Goal: Information Seeking & Learning: Understand process/instructions

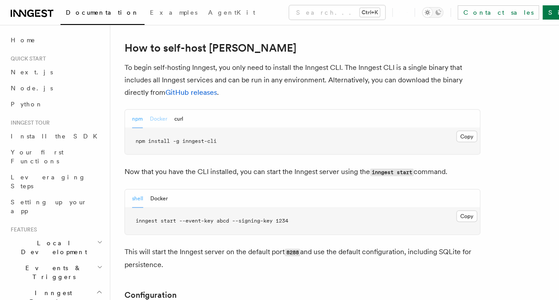
click at [155, 110] on button "Docker" at bounding box center [158, 119] width 17 height 18
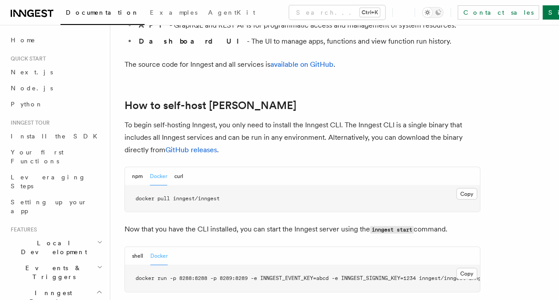
scroll to position [830, 0]
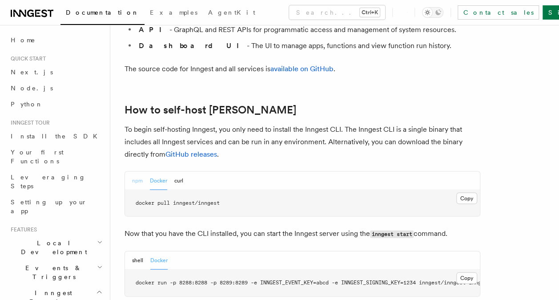
click at [137, 171] on button "npm" at bounding box center [137, 180] width 11 height 18
click at [165, 171] on button "Docker" at bounding box center [158, 180] width 17 height 18
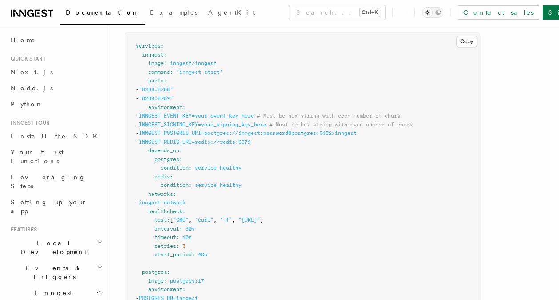
scroll to position [2400, 0]
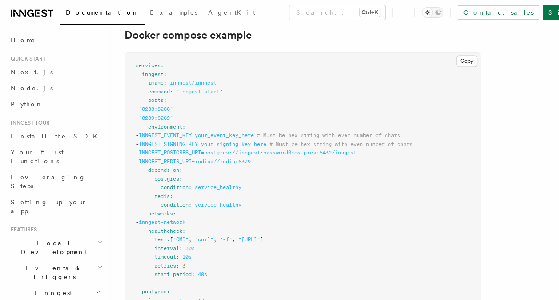
drag, startPoint x: 152, startPoint y: 123, endPoint x: 327, endPoint y: 132, distance: 175.6
drag, startPoint x: 441, startPoint y: 130, endPoint x: 328, endPoint y: 134, distance: 113.1
click at [328, 141] on span "# Must be hex string with even number of chars" at bounding box center [341, 144] width 143 height 6
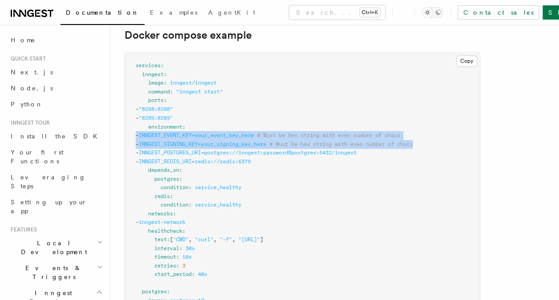
drag, startPoint x: 447, startPoint y: 134, endPoint x: 137, endPoint y: 128, distance: 310.2
drag, startPoint x: 137, startPoint y: 128, endPoint x: 147, endPoint y: 127, distance: 10.3
copy code "- INNGEST_EVENT_KEY=your_event_key_here # Must be hex string with even number o…"
